Goal: Navigation & Orientation: Find specific page/section

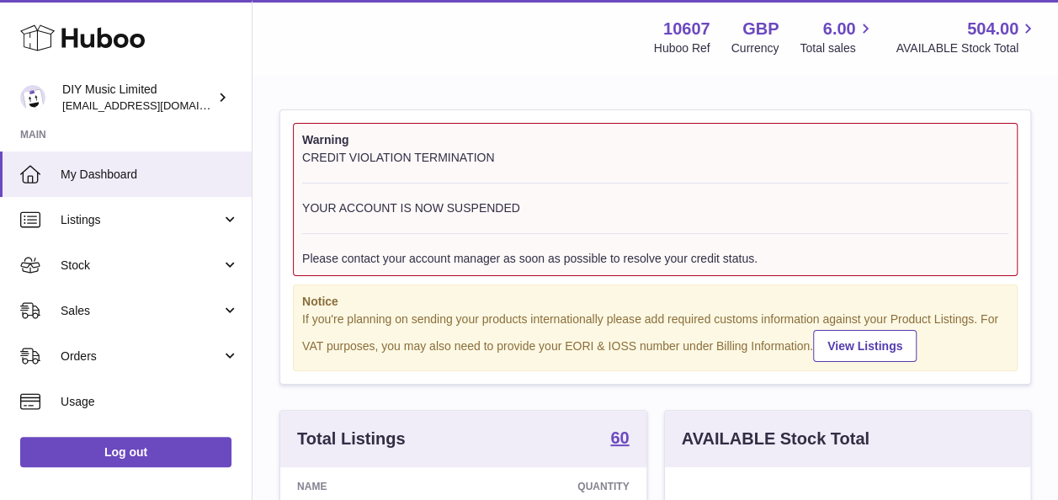
scroll to position [262, 365]
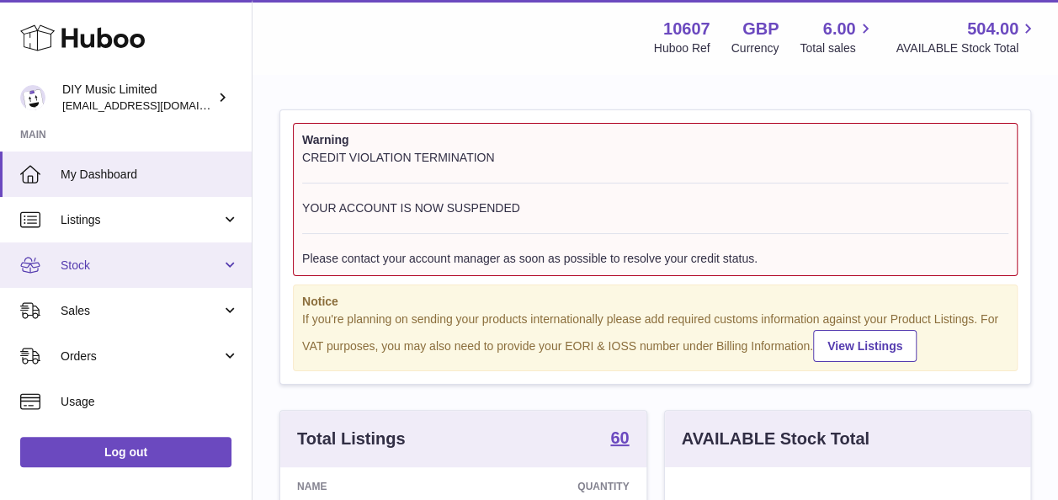
click at [111, 269] on span "Stock" at bounding box center [141, 265] width 161 height 16
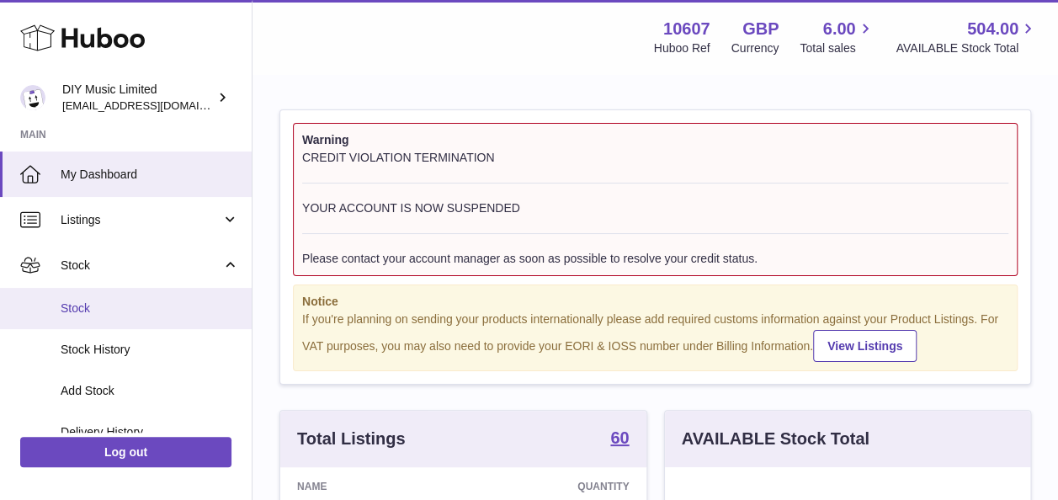
click at [116, 301] on span "Stock" at bounding box center [150, 308] width 178 height 16
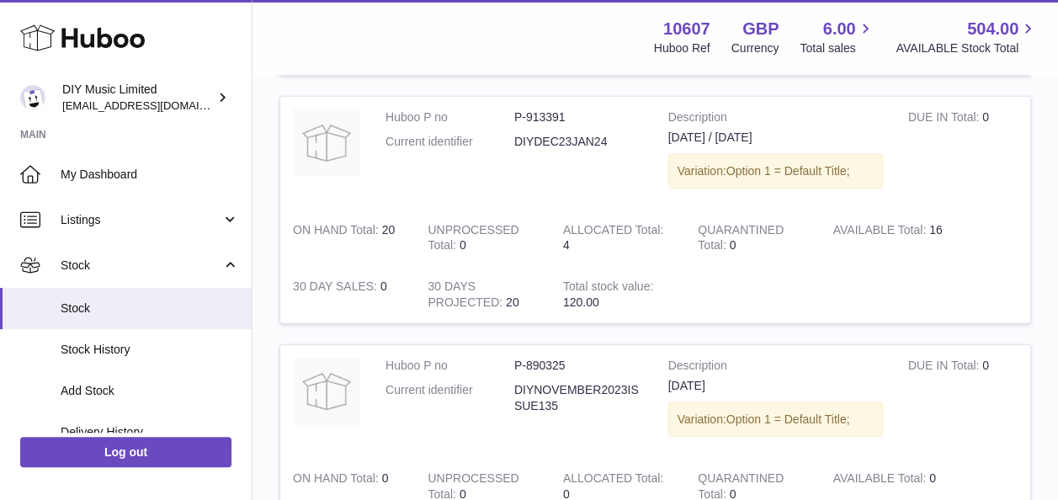
scroll to position [2361, 0]
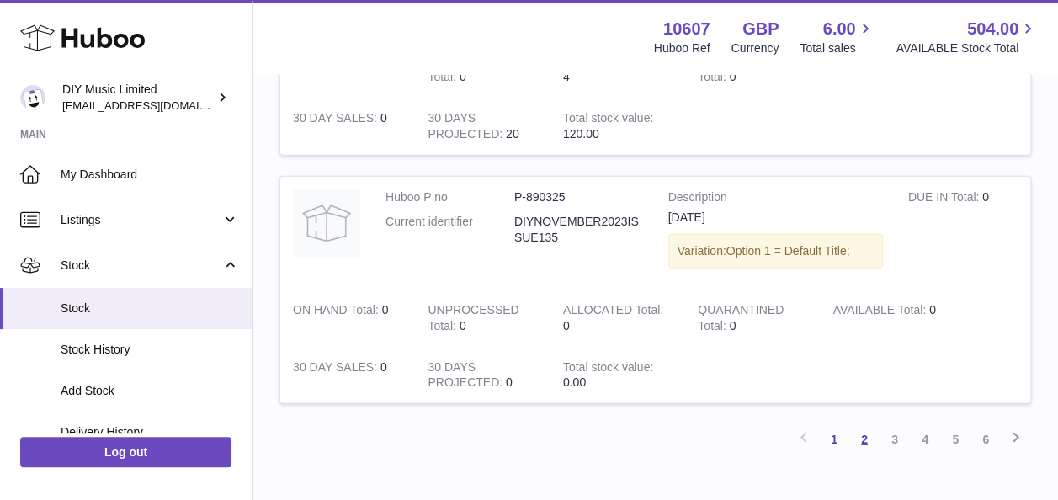
click at [860, 431] on link "2" at bounding box center [864, 439] width 30 height 30
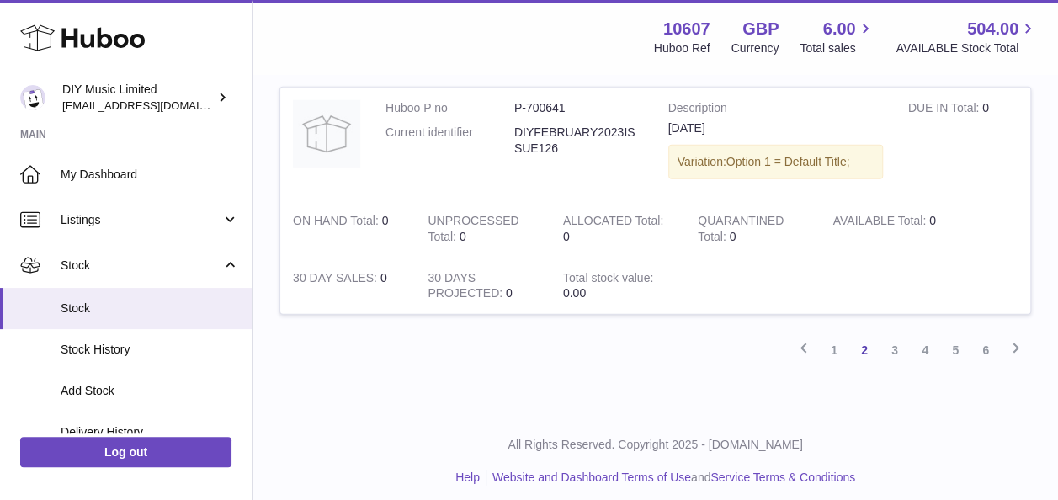
scroll to position [2450, 0]
click at [891, 339] on link "3" at bounding box center [894, 350] width 30 height 30
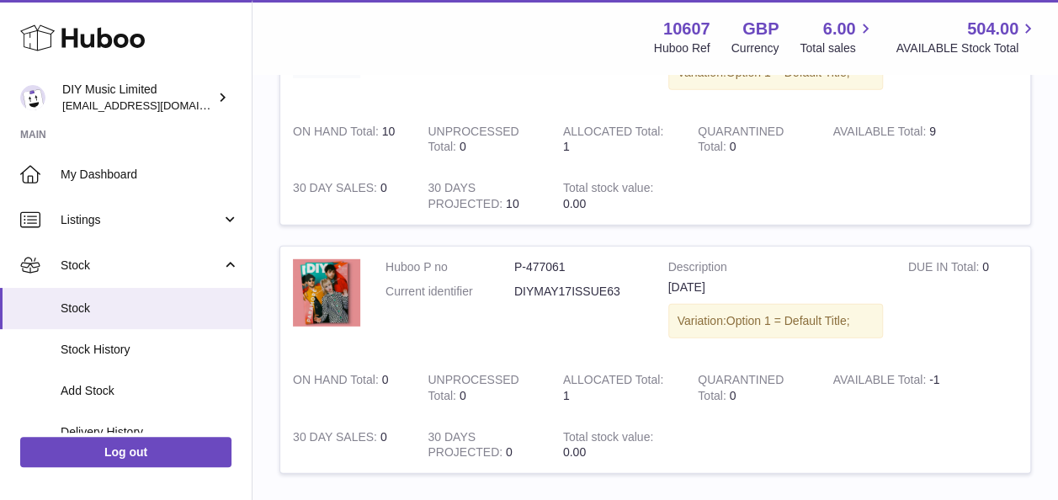
scroll to position [2302, 0]
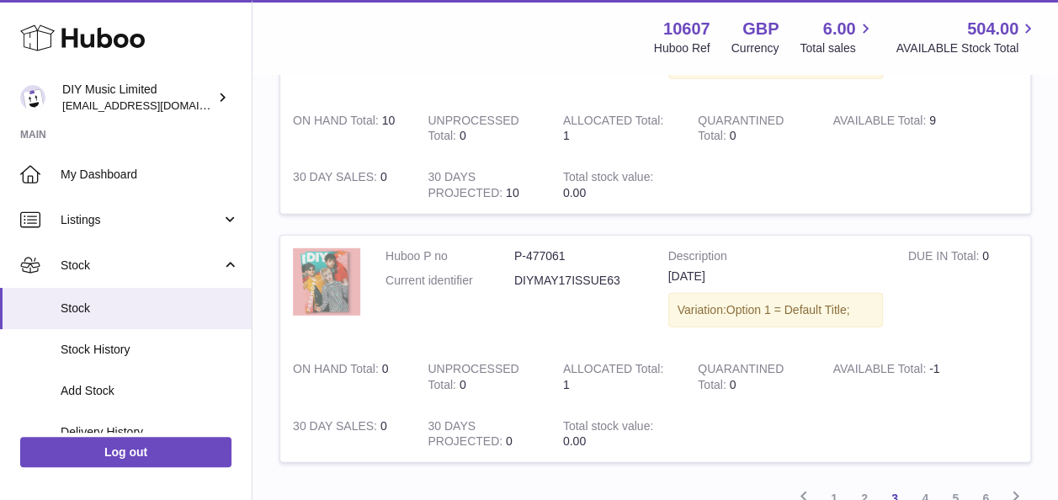
click at [326, 284] on img at bounding box center [326, 281] width 67 height 67
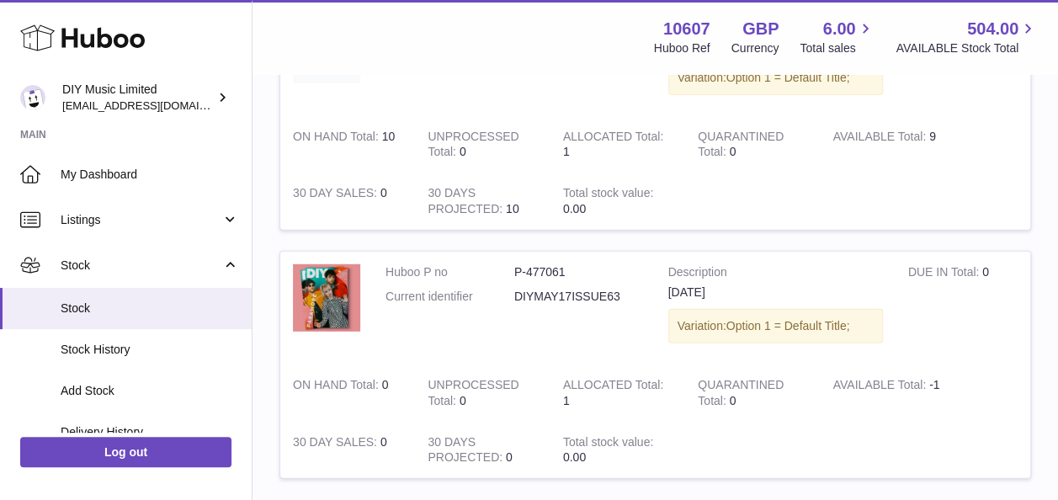
scroll to position [2282, 0]
